Goal: Information Seeking & Learning: Learn about a topic

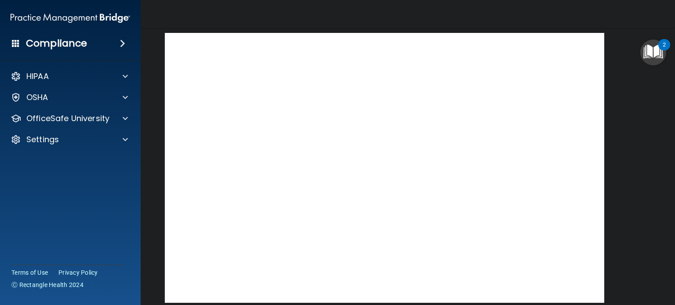
scroll to position [32, 0]
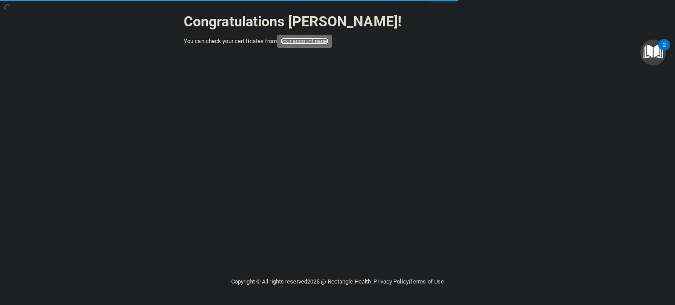
click at [320, 44] on link "your account page!" at bounding box center [305, 41] width 48 height 7
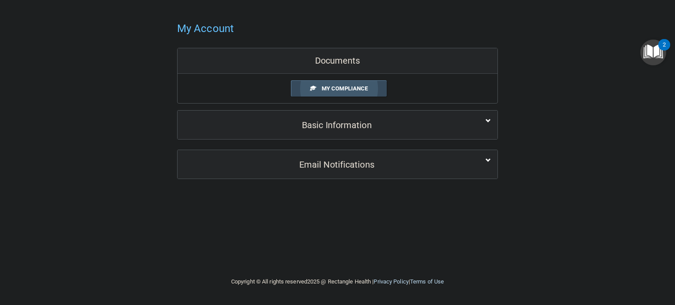
click at [339, 88] on span "My Compliance" at bounding box center [345, 88] width 46 height 7
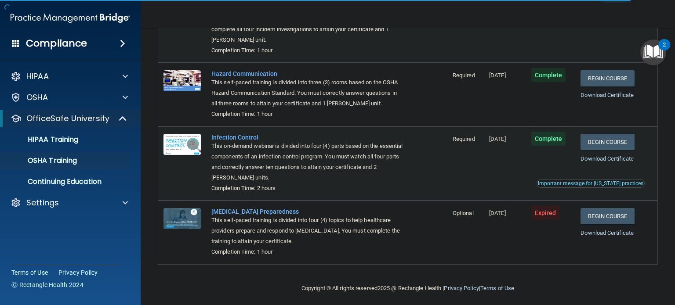
scroll to position [116, 0]
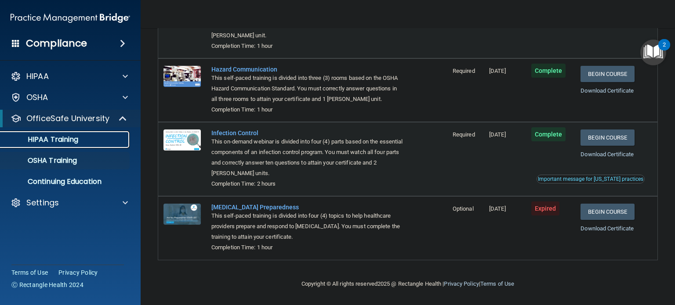
click at [83, 140] on div "HIPAA Training" at bounding box center [66, 139] width 120 height 9
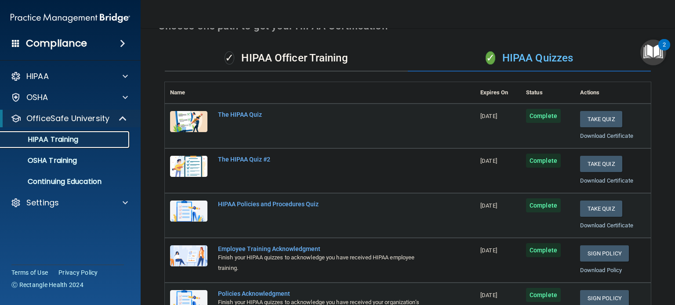
scroll to position [47, 0]
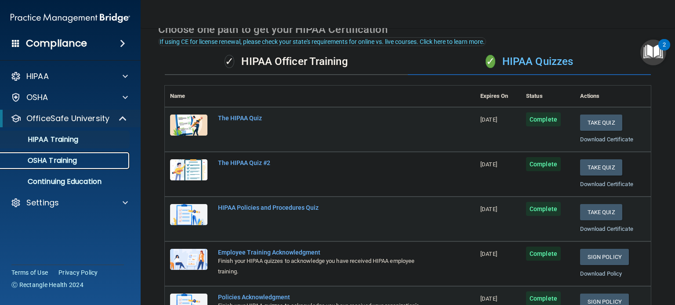
click at [57, 162] on p "OSHA Training" at bounding box center [41, 160] width 71 height 9
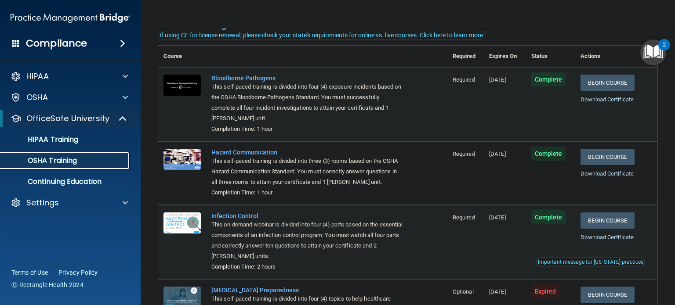
scroll to position [37, 0]
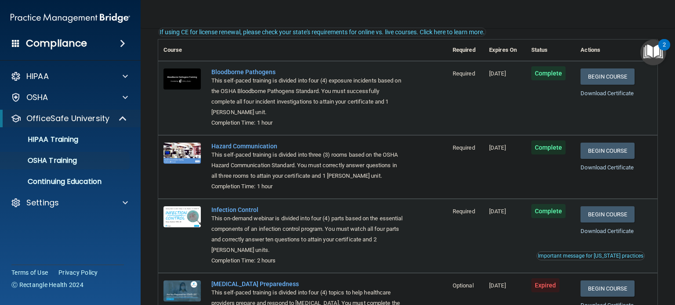
click at [606, 258] on div "Important message for California practices" at bounding box center [590, 256] width 105 height 5
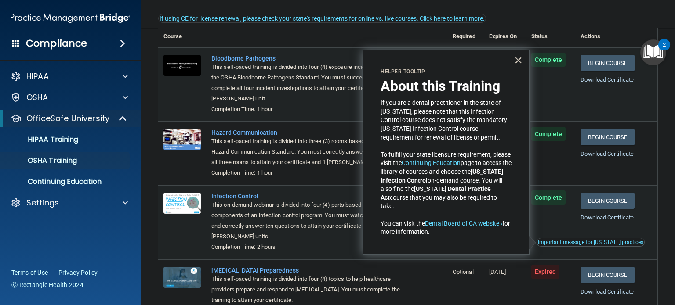
scroll to position [51, 0]
click at [519, 59] on button "×" at bounding box center [518, 60] width 8 height 14
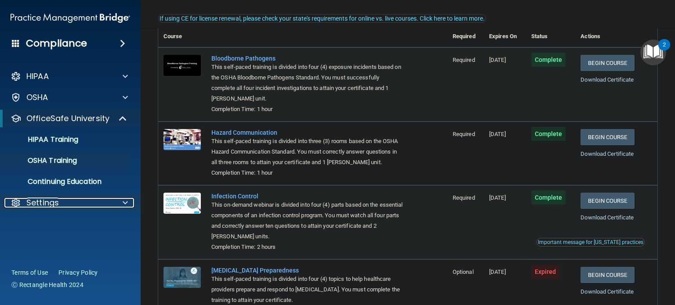
click at [124, 201] on span at bounding box center [125, 203] width 5 height 11
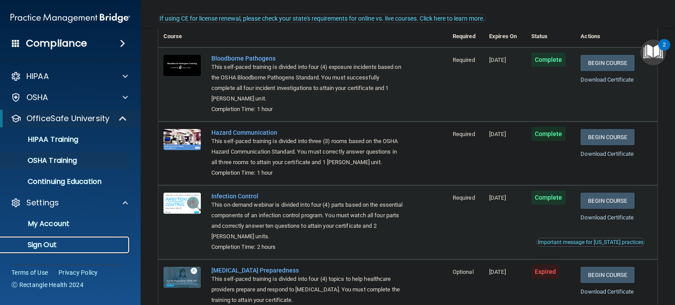
click at [41, 247] on p "Sign Out" at bounding box center [66, 245] width 120 height 9
